Goal: Check status: Check status

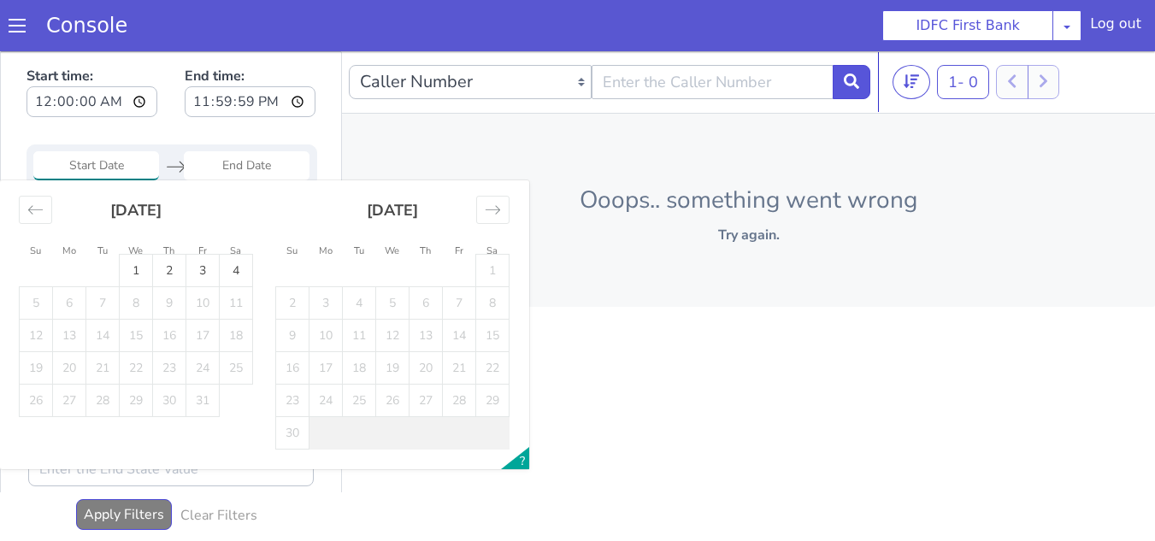
click at [109, 166] on input "Start Date" at bounding box center [96, 165] width 126 height 29
click at [40, 219] on div "Move backward to switch to the previous month." at bounding box center [35, 210] width 33 height 28
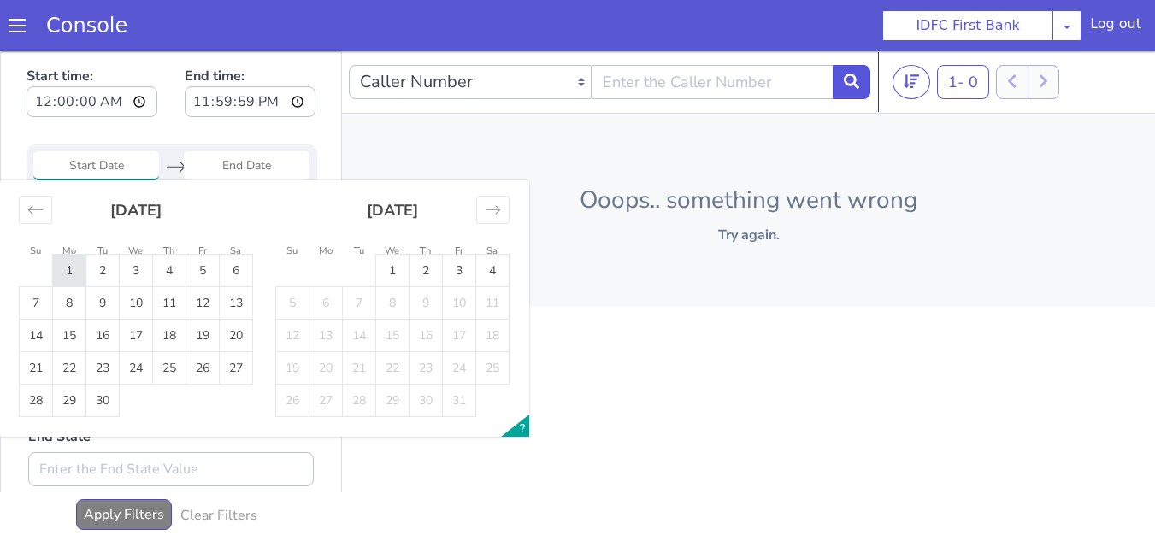
click at [76, 280] on td "1" at bounding box center [69, 271] width 33 height 32
type input "01 Sep 2025"
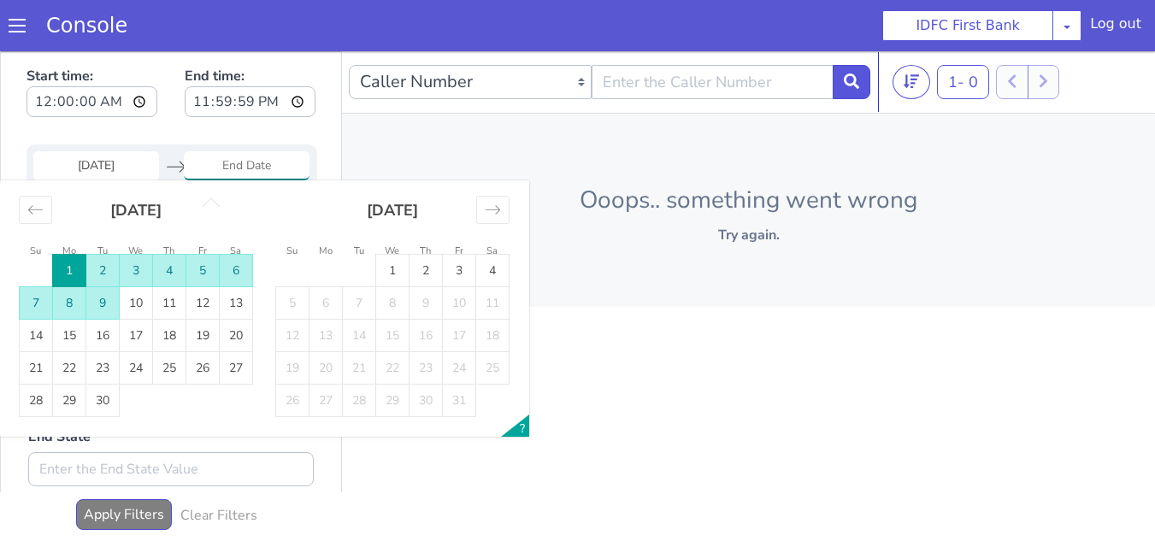
click at [108, 299] on td "9" at bounding box center [102, 303] width 33 height 32
type input "09 Sep 2025"
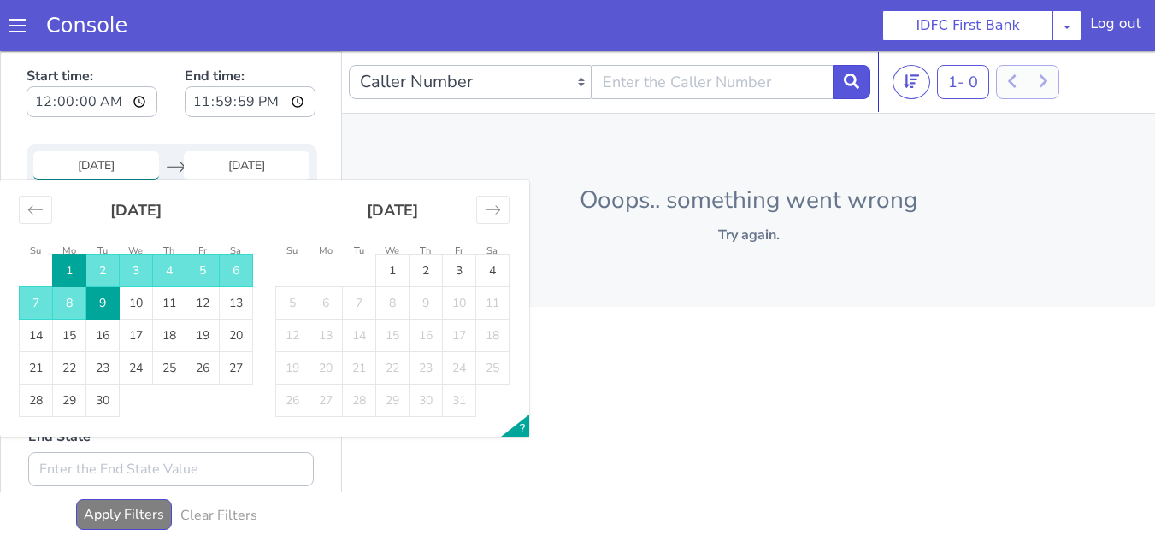
click at [116, 174] on input "01 Sep 2025" at bounding box center [96, 165] width 126 height 29
click at [103, 296] on td "9" at bounding box center [102, 303] width 33 height 32
type input "09 Sep 2025"
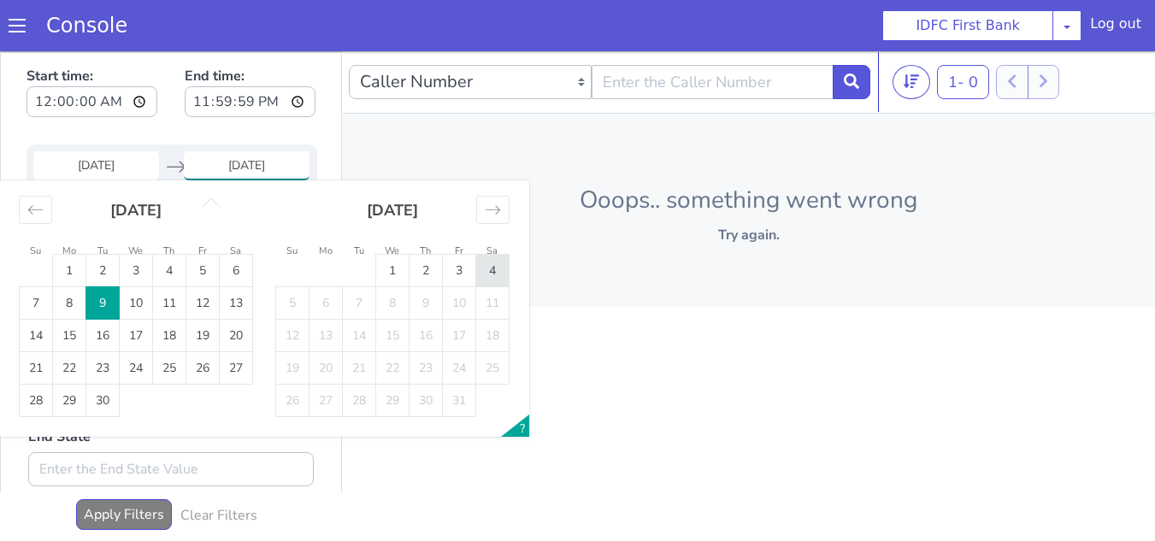
click at [500, 267] on td "4" at bounding box center [492, 271] width 33 height 32
type input "[DATE]"
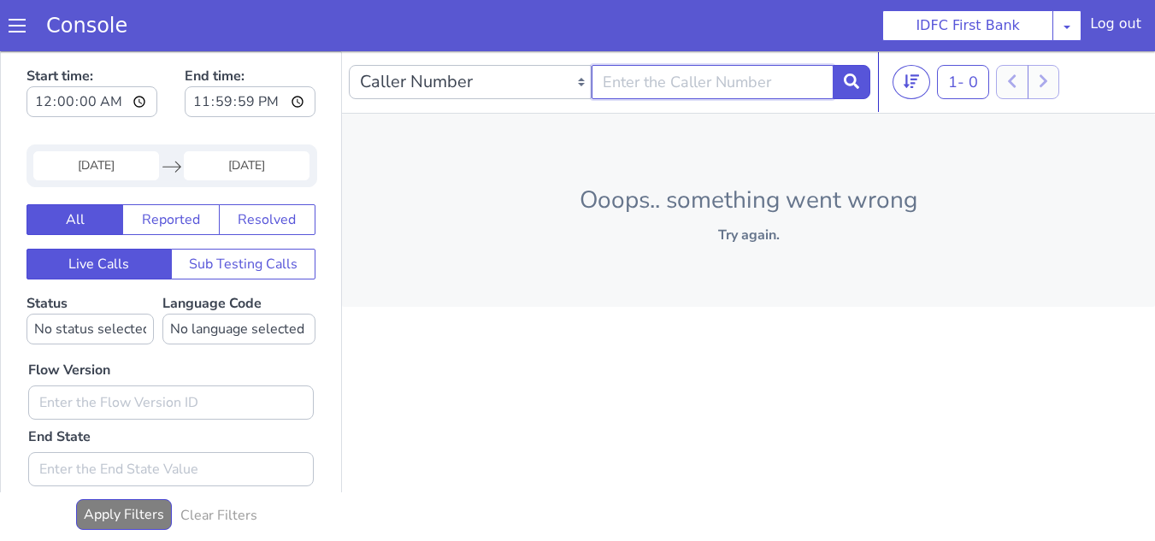
paste input "7760152152"
click at [680, 87] on input "text" at bounding box center [713, 82] width 243 height 34
type input "7760152152"
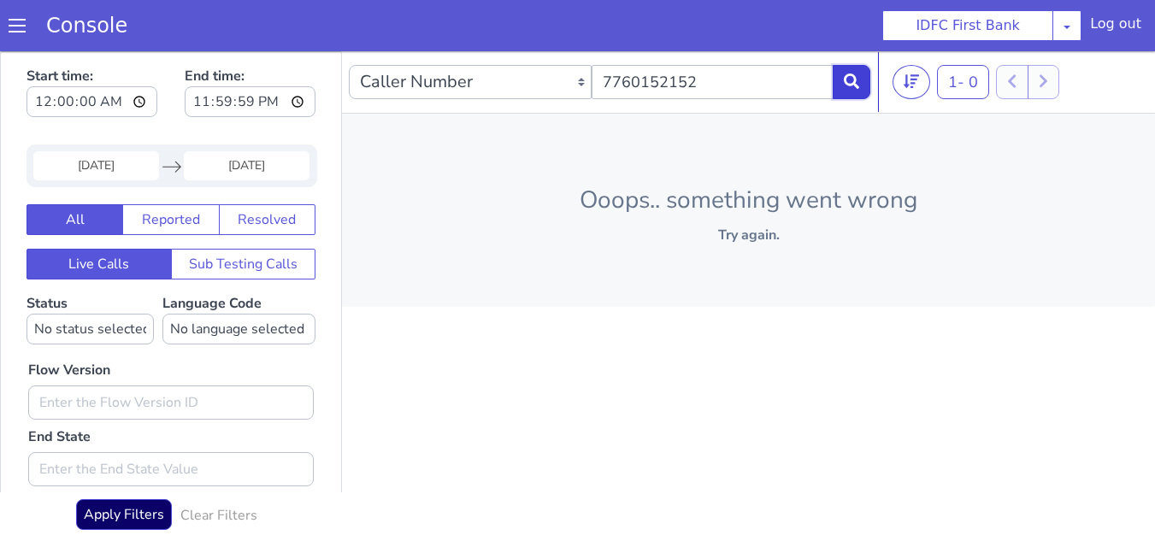
click at [852, 81] on icon at bounding box center [851, 81] width 15 height 15
click at [865, 80] on button at bounding box center [852, 82] width 38 height 34
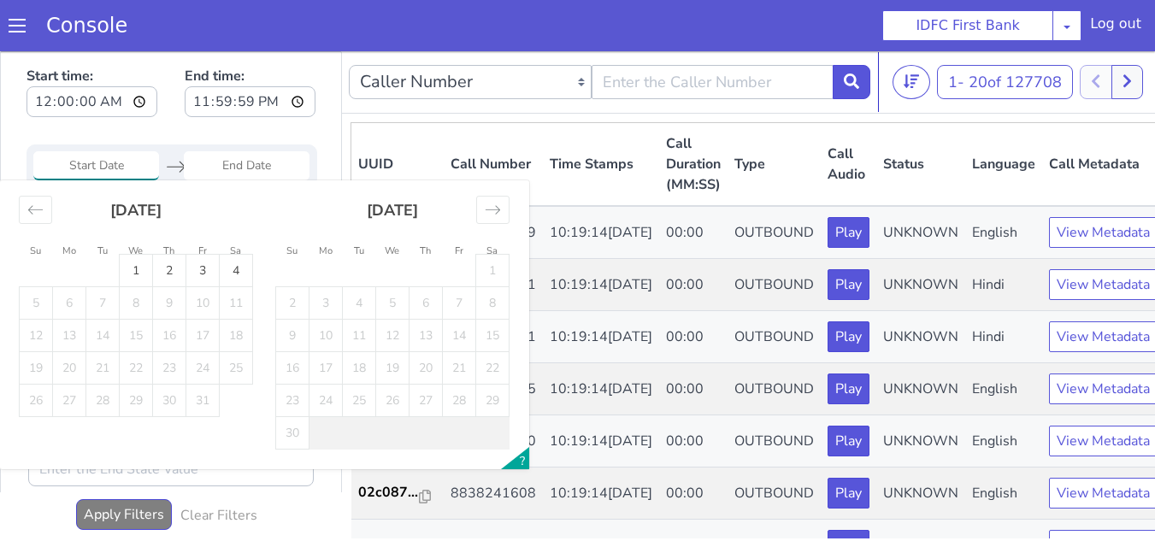
click at [120, 168] on input "Start Date" at bounding box center [96, 165] width 126 height 29
click at [41, 214] on icon "Move backward to switch to the previous month." at bounding box center [35, 210] width 16 height 16
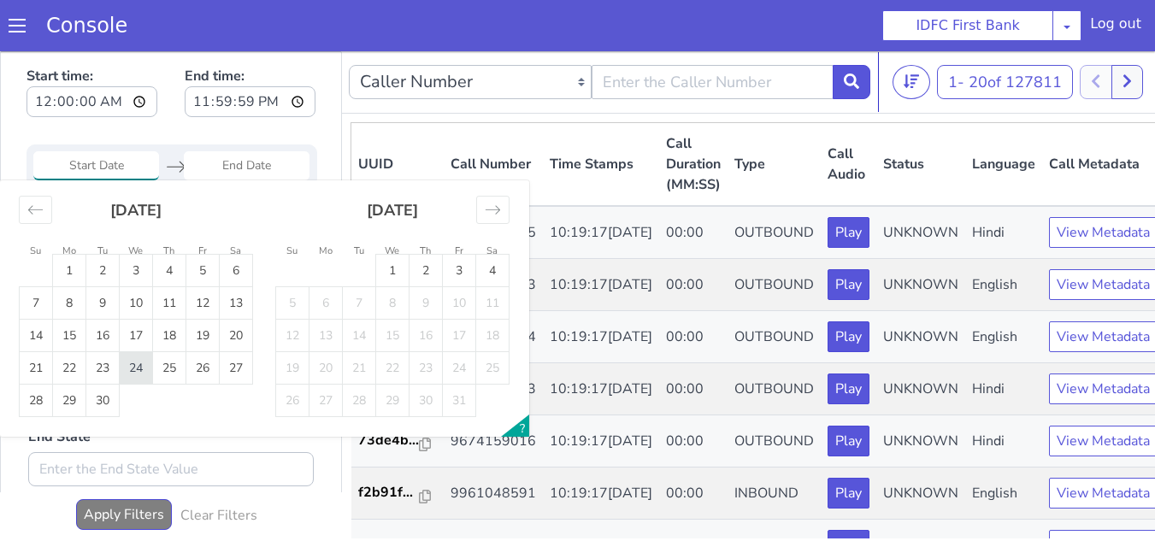
click at [124, 367] on td "24" at bounding box center [136, 368] width 33 height 32
type input "[DATE]"
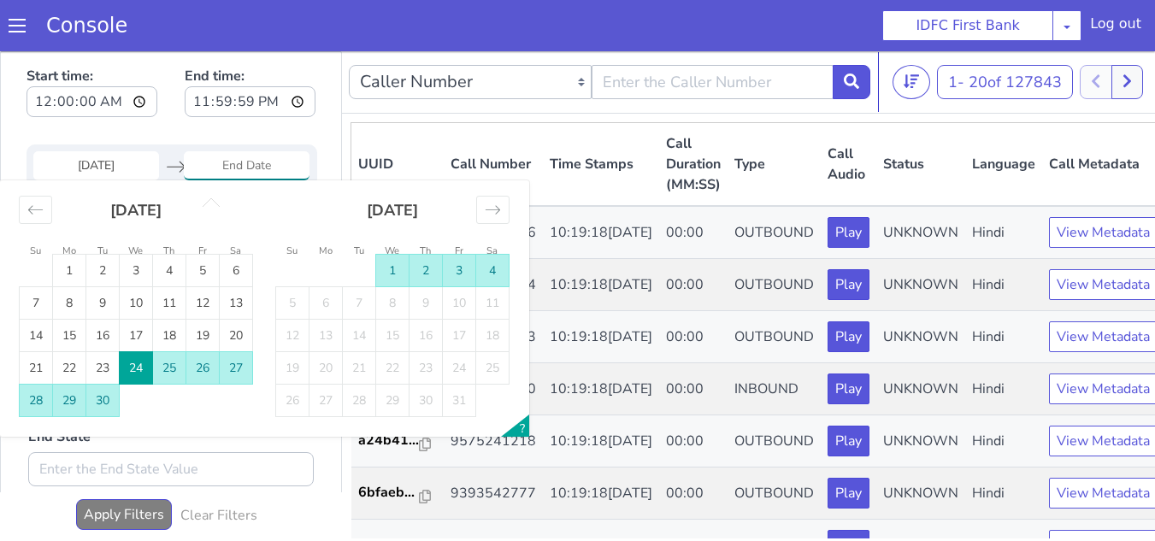
click at [499, 277] on td "4" at bounding box center [492, 271] width 33 height 32
type input "[DATE]"
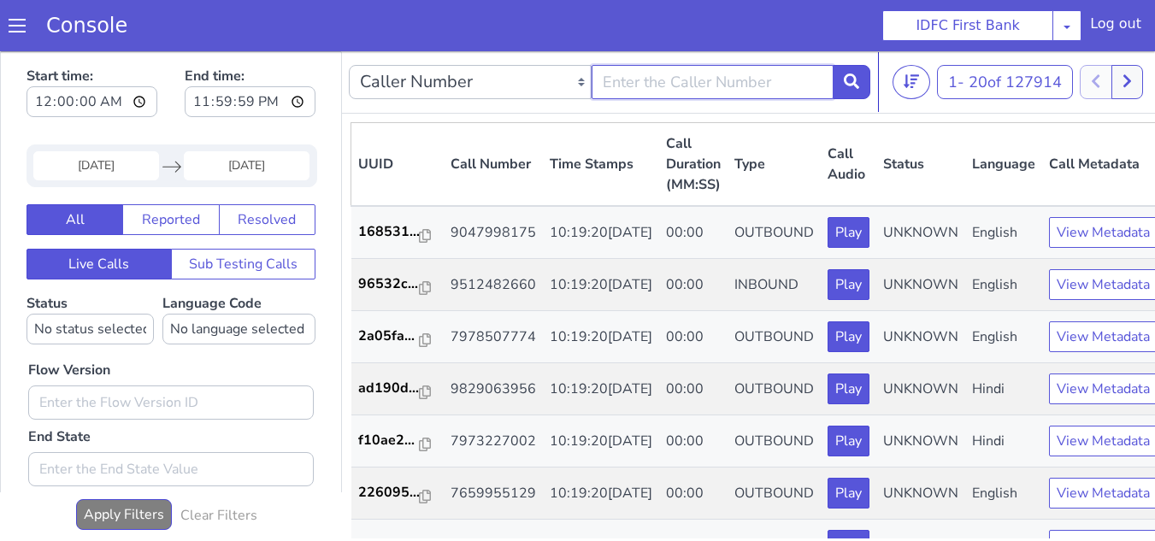
click at [728, 95] on input "text" at bounding box center [713, 82] width 243 height 34
paste input "7760152152"
type input "7760152152"
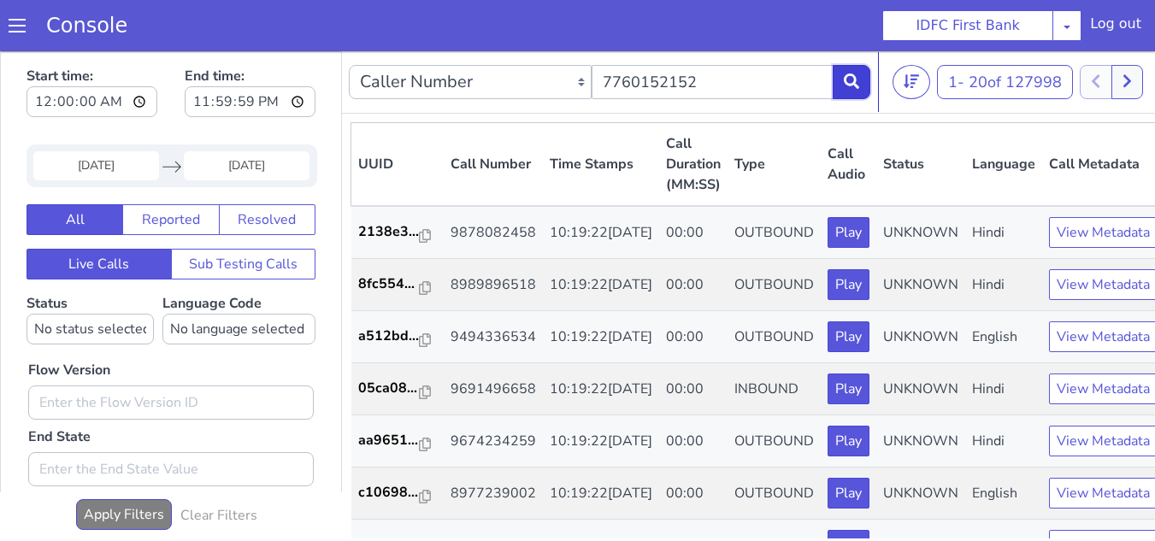
click at [852, 89] on icon at bounding box center [851, 81] width 15 height 15
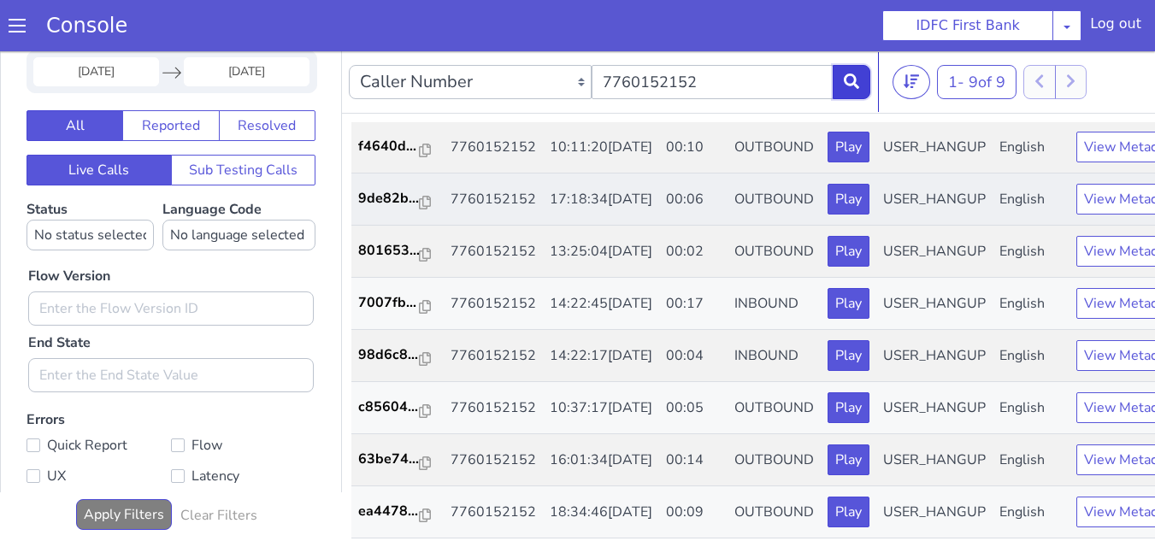
scroll to position [415, 0]
